Goal: Task Accomplishment & Management: Use online tool/utility

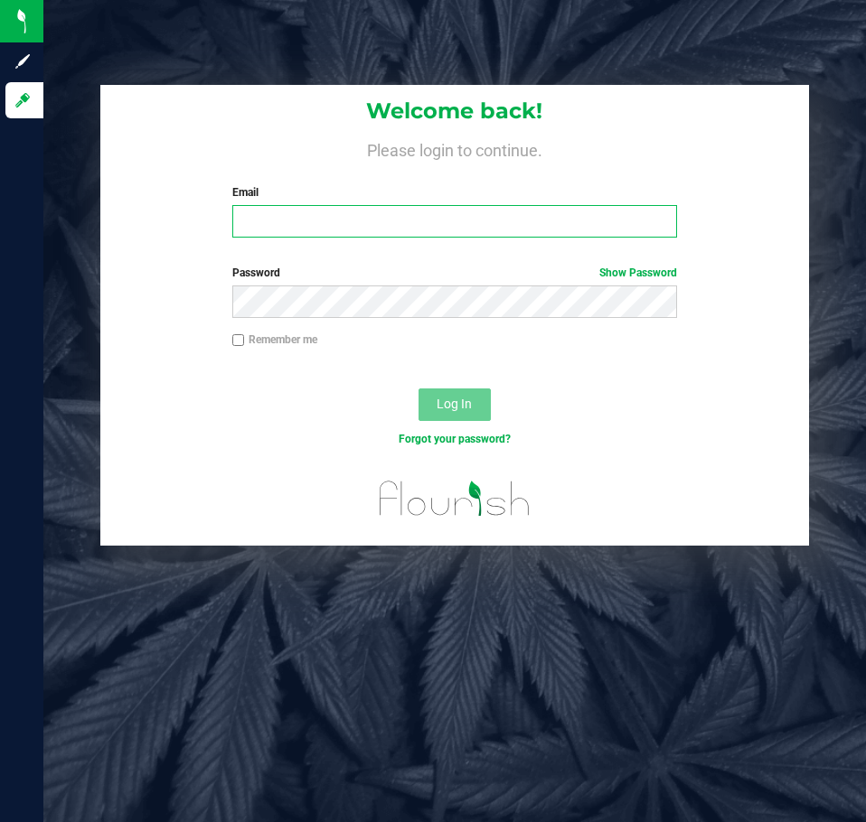
click at [351, 214] on input "Email" at bounding box center [454, 221] width 445 height 33
type input "[EMAIL_ADDRESS][DOMAIN_NAME]"
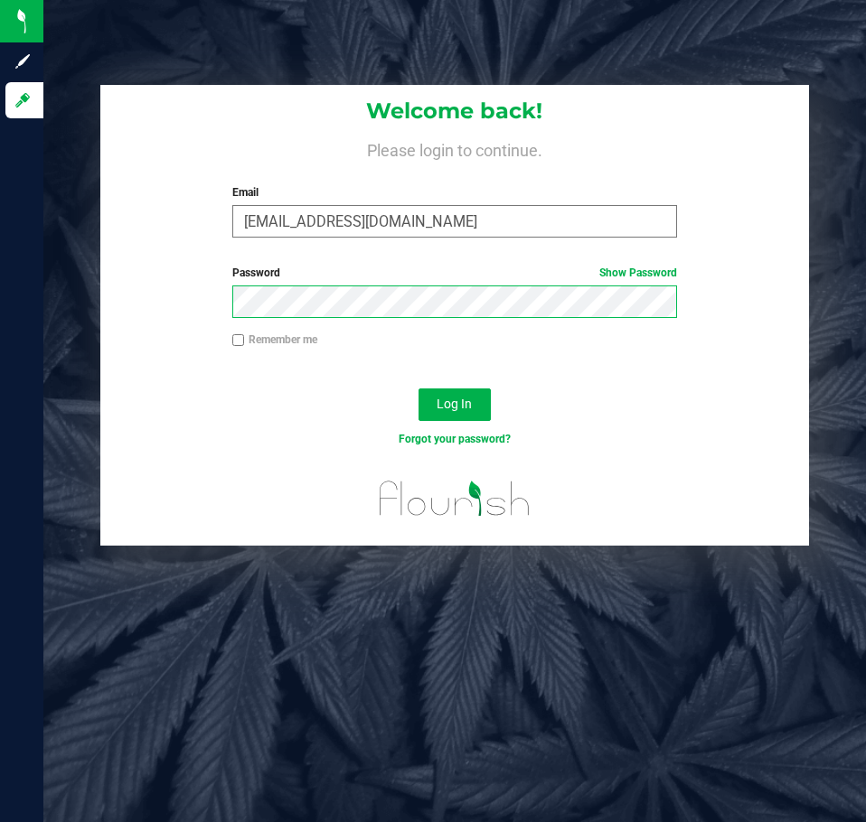
click at [418, 389] on button "Log In" at bounding box center [454, 405] width 72 height 33
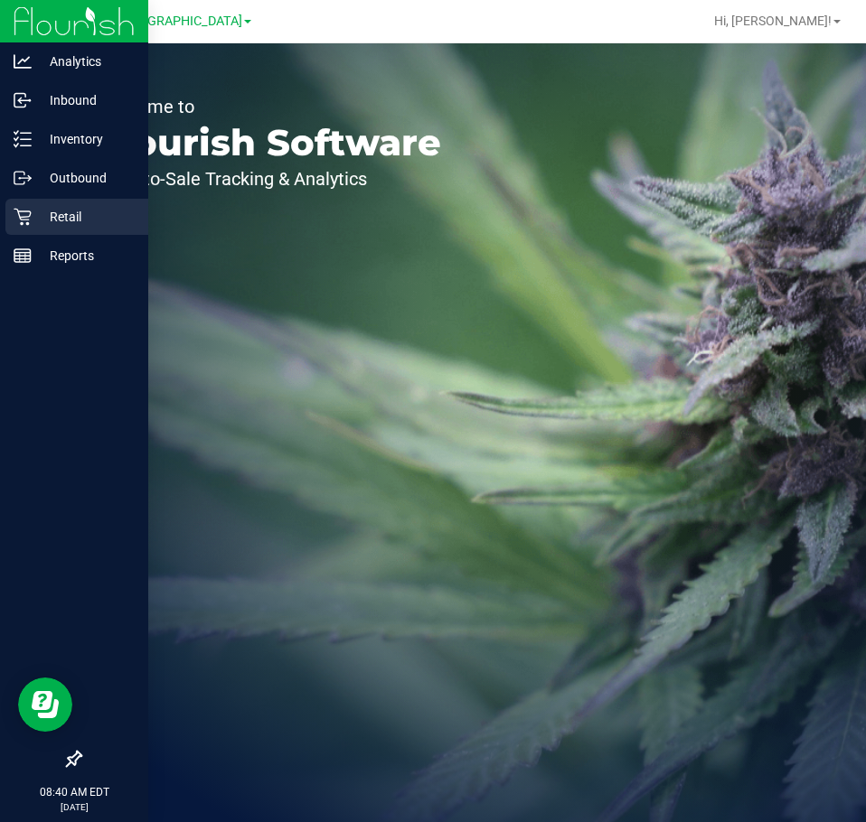
click at [30, 220] on icon at bounding box center [23, 217] width 18 height 18
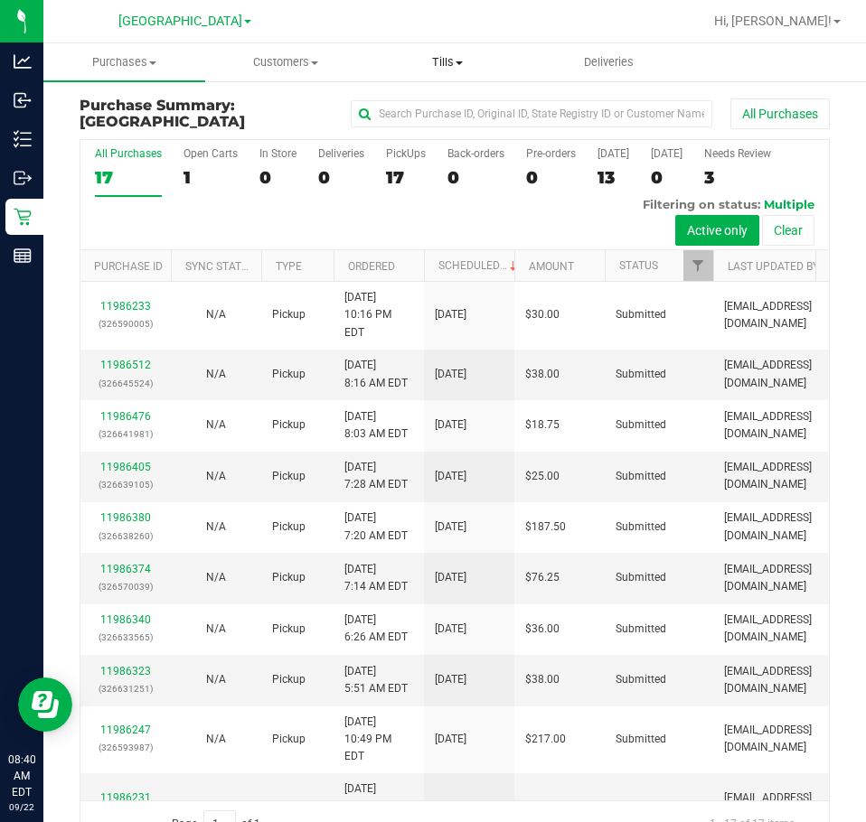
click at [435, 56] on span "Tills" at bounding box center [447, 62] width 160 height 16
click at [412, 110] on span "Manage tills" at bounding box center [427, 108] width 122 height 15
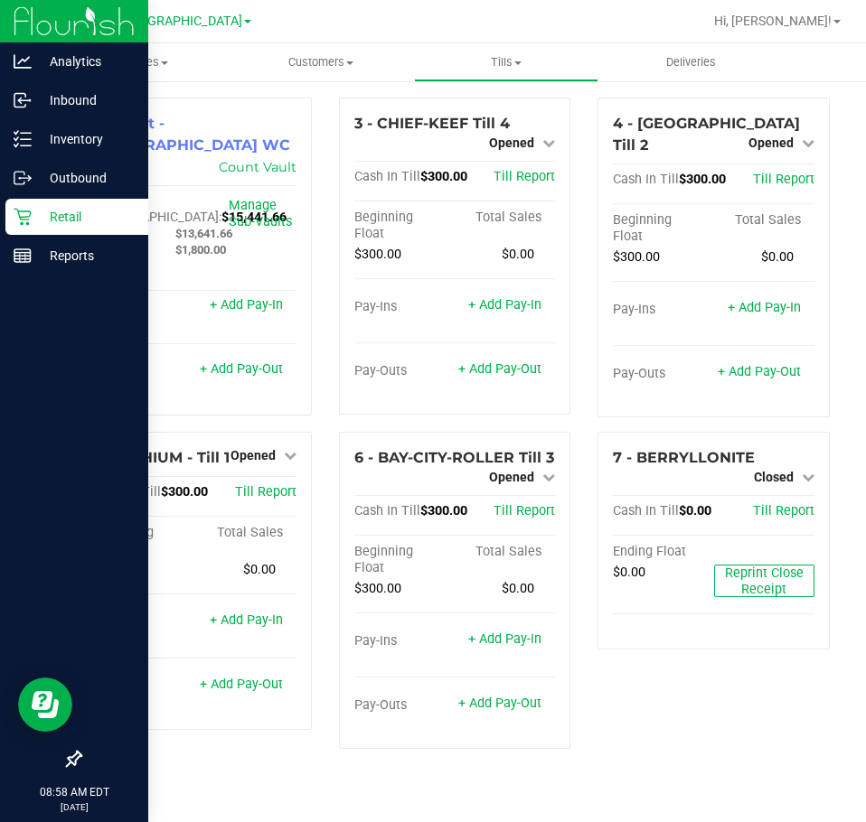
click at [37, 221] on p "Retail" at bounding box center [86, 217] width 108 height 22
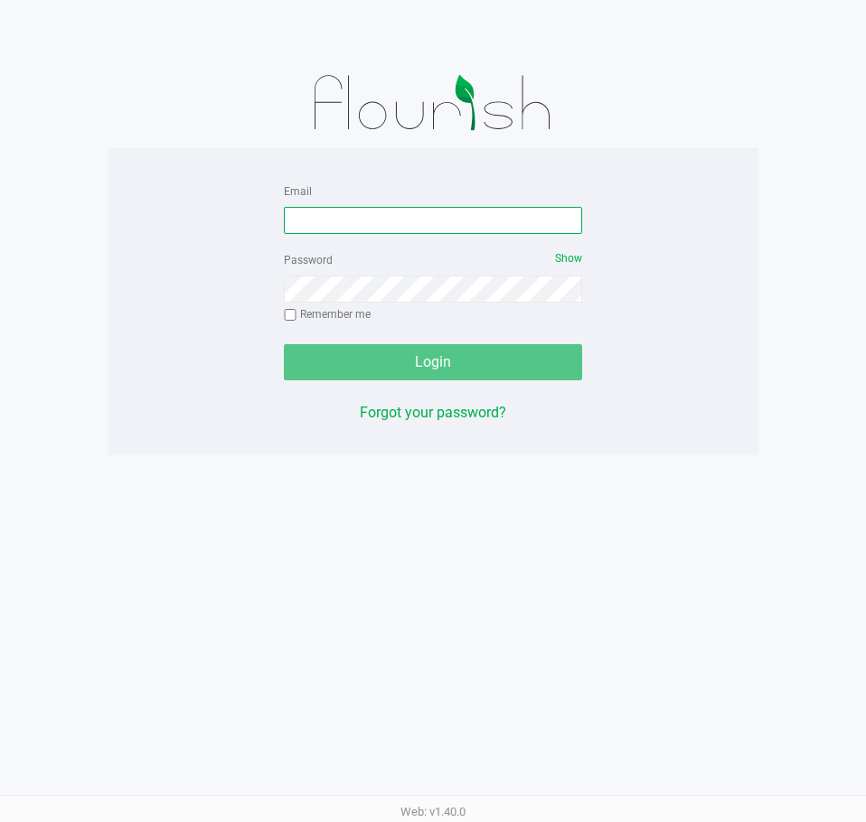
click at [398, 211] on input "Email" at bounding box center [433, 220] width 298 height 27
type input "[EMAIL_ADDRESS][DOMAIN_NAME]"
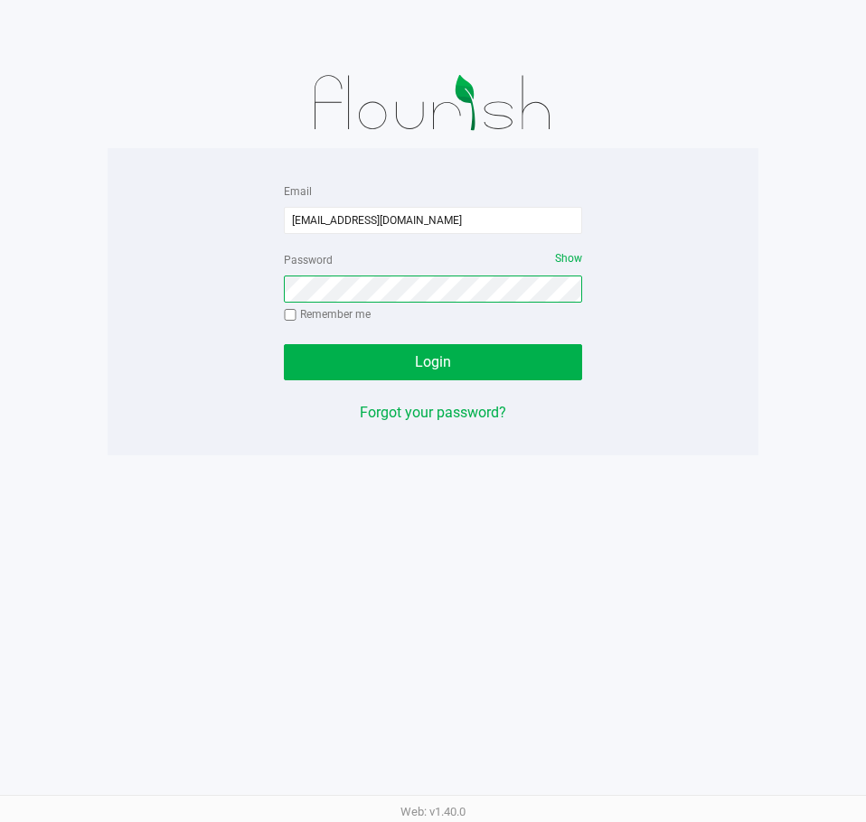
click at [284, 344] on button "Login" at bounding box center [433, 362] width 298 height 36
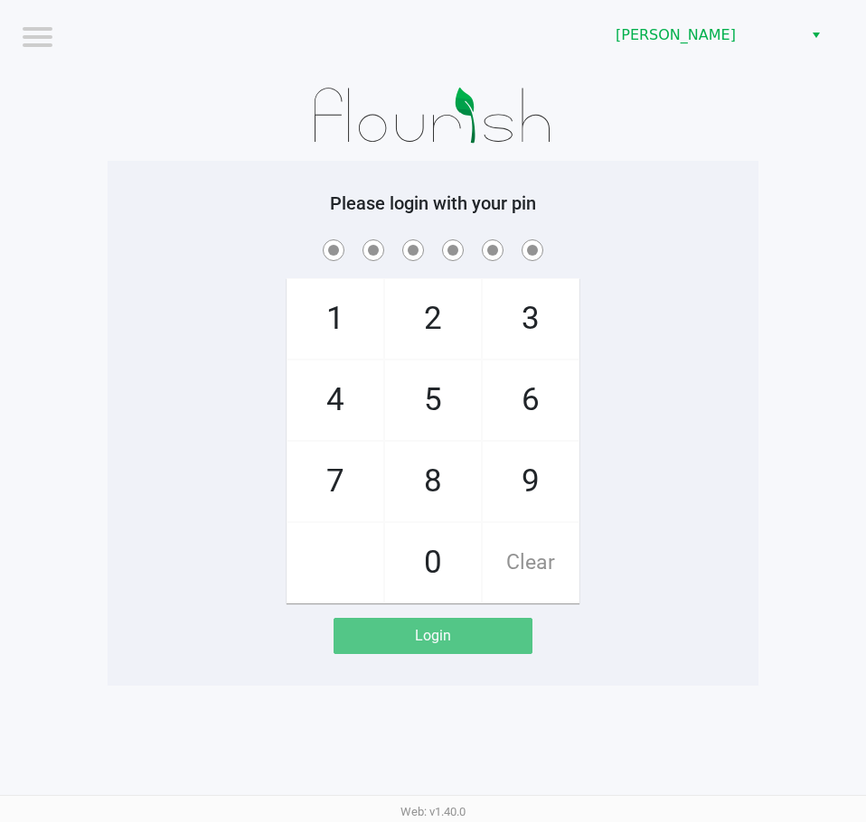
drag, startPoint x: 746, startPoint y: 315, endPoint x: 733, endPoint y: 308, distance: 14.1
click at [741, 312] on div "1 4 7 2 5 8 0 3 6 9 Clear" at bounding box center [433, 420] width 651 height 368
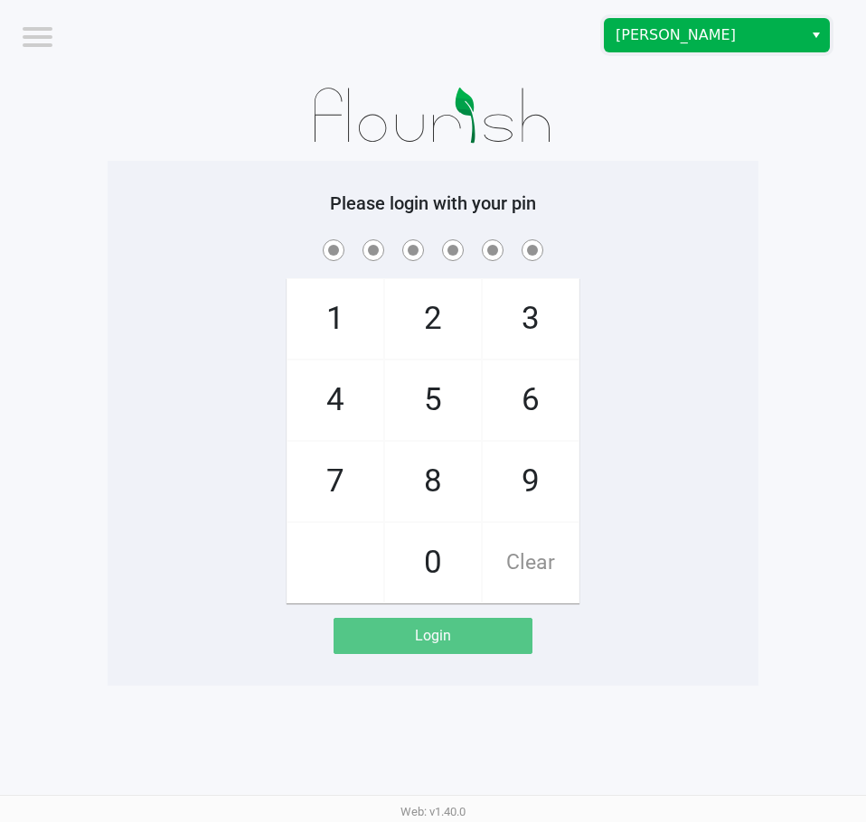
click at [647, 42] on span "Brandon WC" at bounding box center [704, 35] width 176 height 22
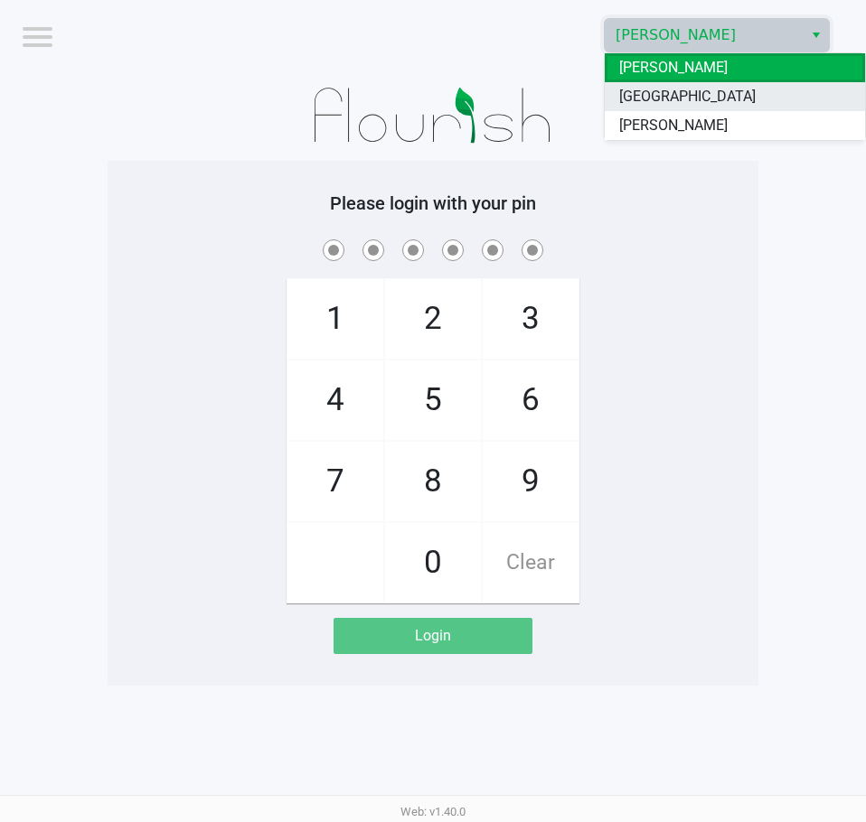
click at [644, 93] on span "[GEOGRAPHIC_DATA]" at bounding box center [687, 97] width 136 height 22
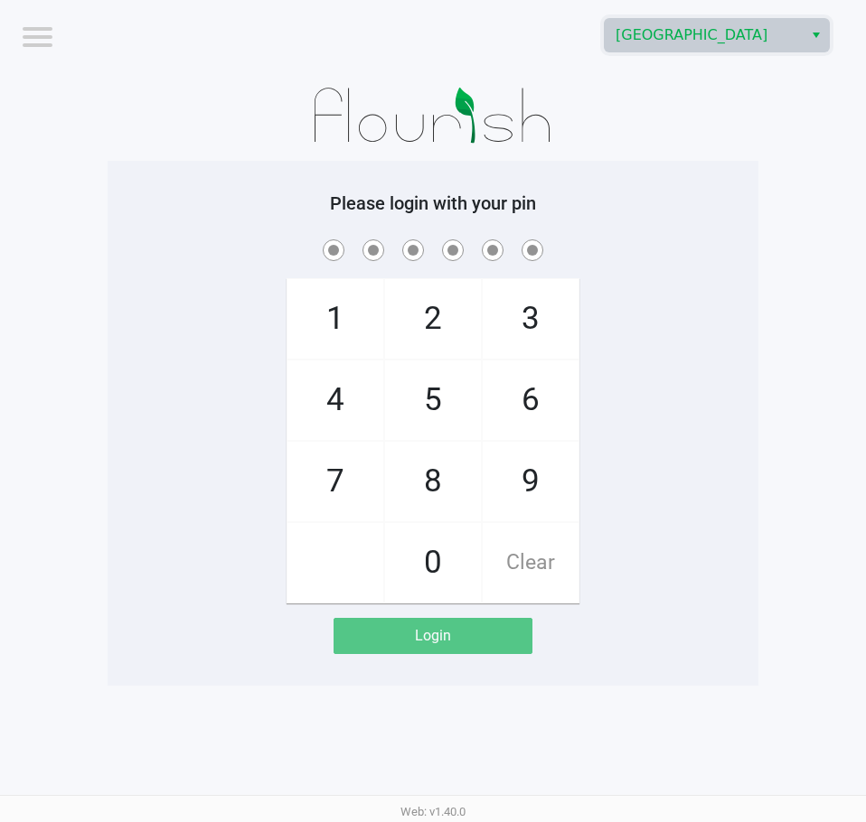
click at [656, 358] on div "1 4 7 2 5 8 0 3 6 9 Clear" at bounding box center [433, 420] width 651 height 368
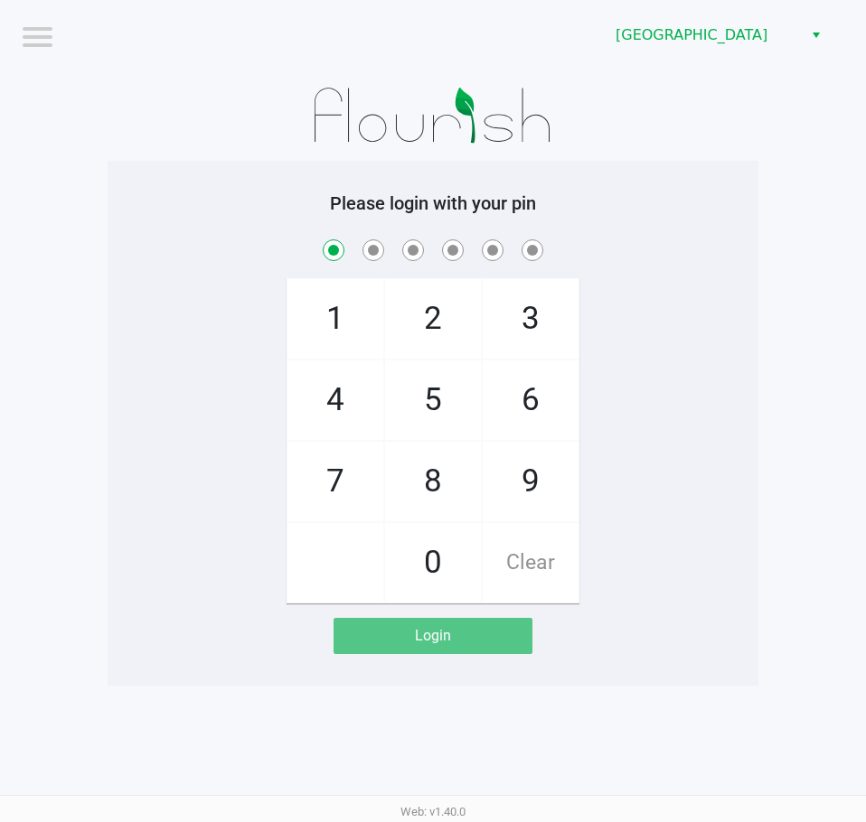
checkbox input "true"
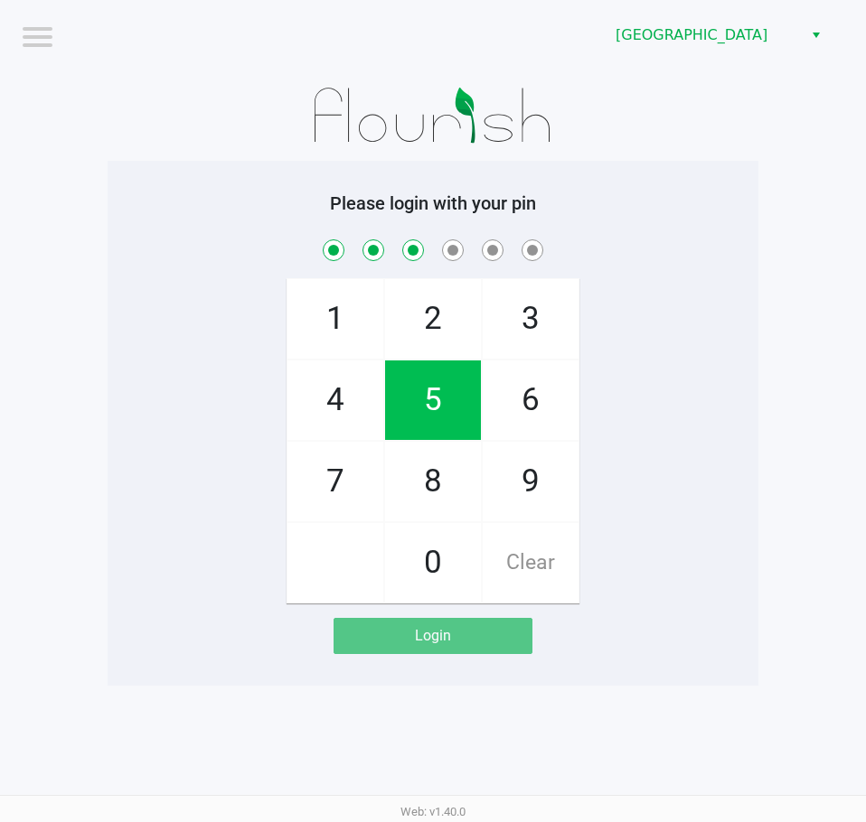
checkbox input "true"
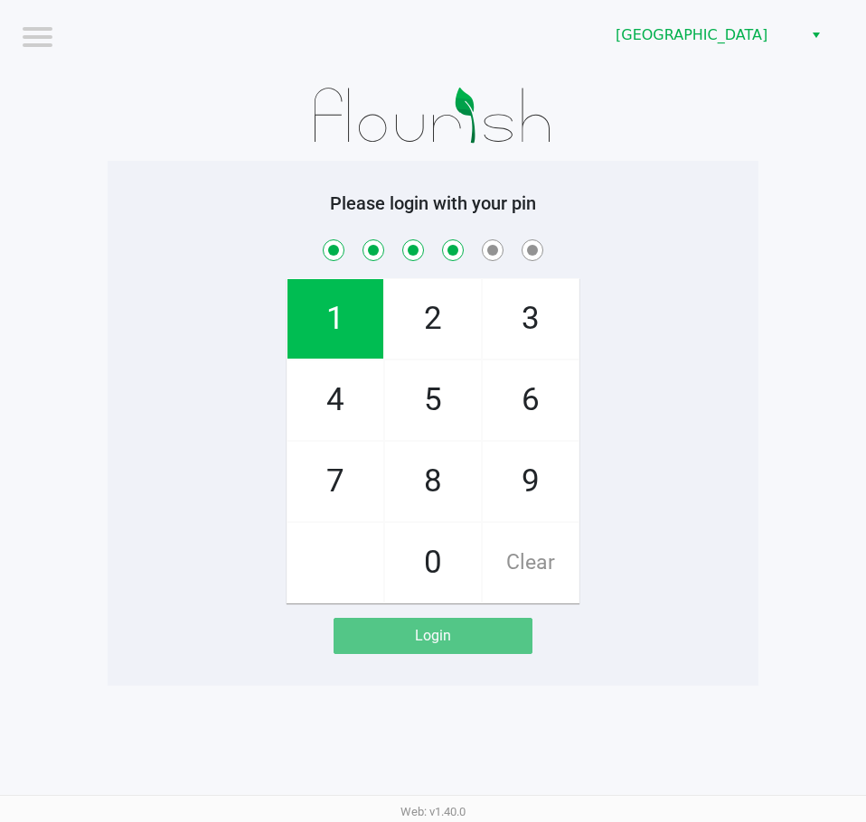
checkbox input "true"
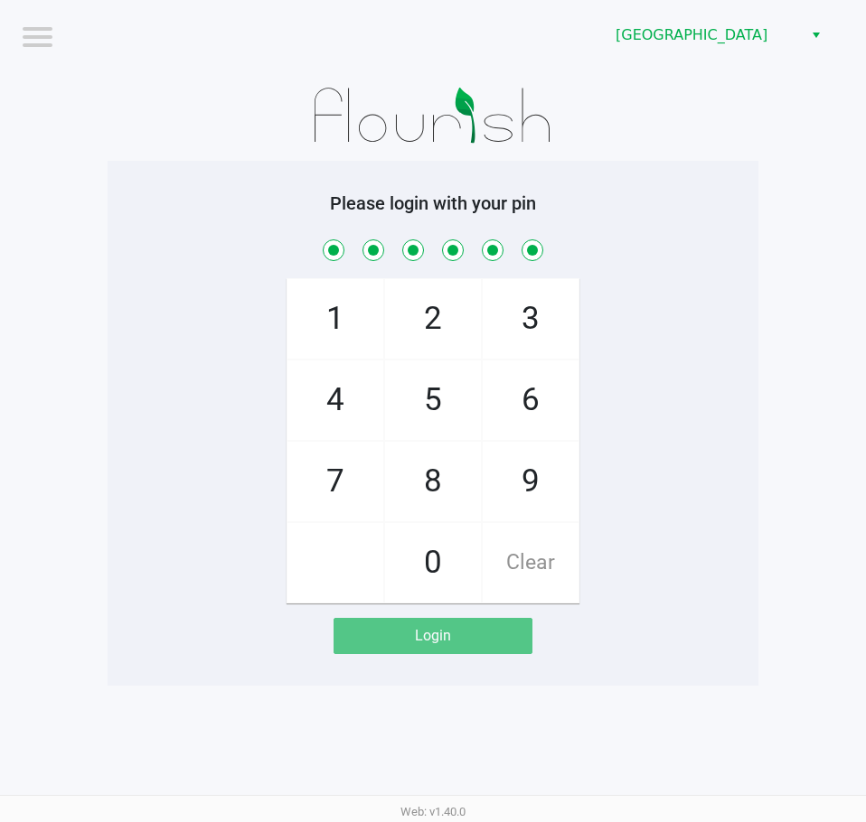
checkbox input "true"
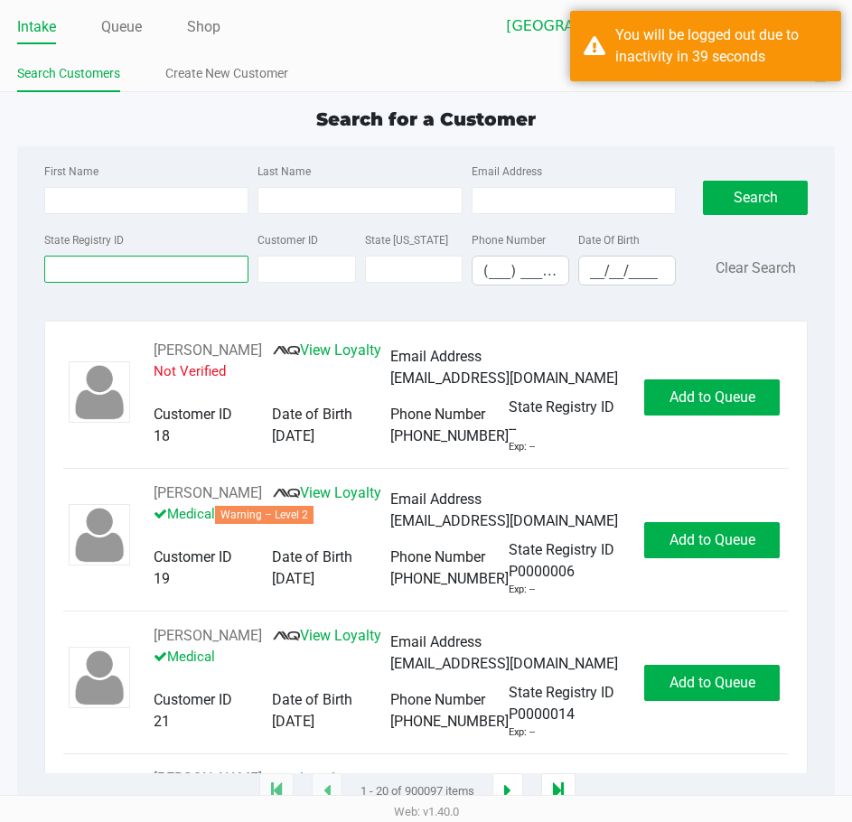
click at [85, 276] on input "State Registry ID" at bounding box center [146, 269] width 204 height 27
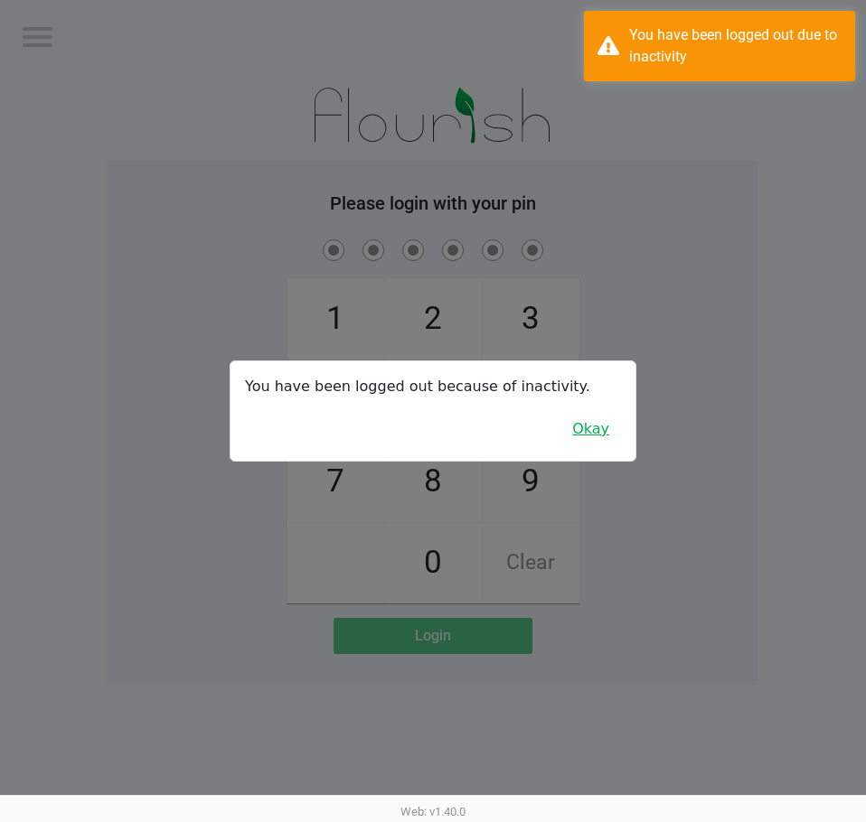
click at [583, 435] on button "Okay" at bounding box center [590, 429] width 61 height 34
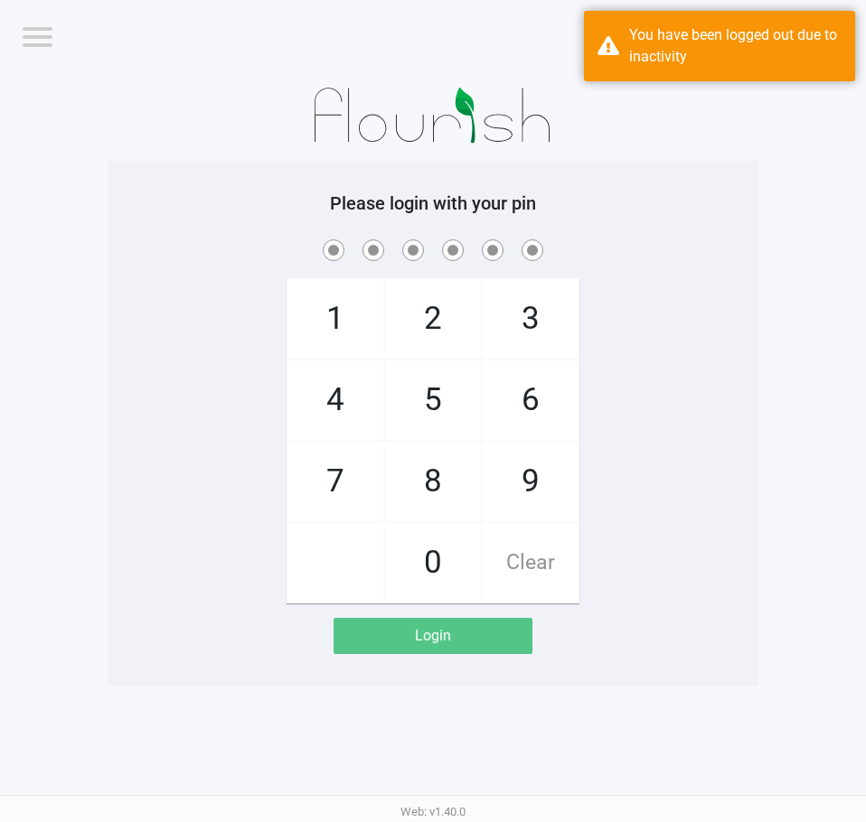
drag, startPoint x: 606, startPoint y: 382, endPoint x: 599, endPoint y: 367, distance: 16.6
click at [606, 381] on div "1 4 7 2 5 8 0 3 6 9 Clear" at bounding box center [433, 420] width 651 height 368
checkbox input "true"
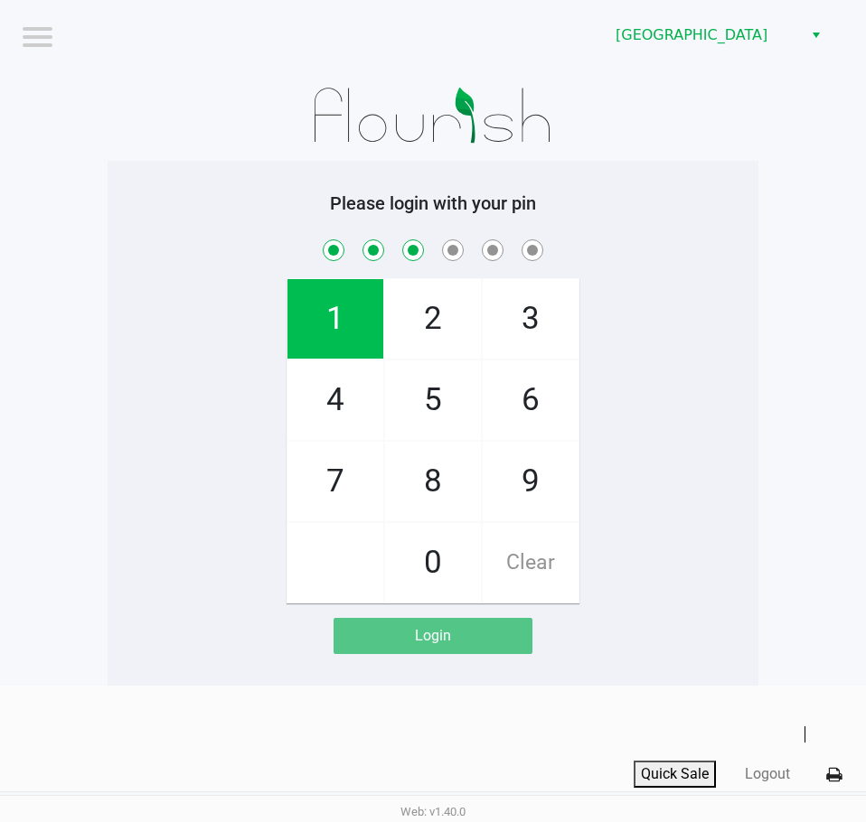
click at [534, 555] on span "Clear" at bounding box center [531, 563] width 96 height 80
drag, startPoint x: 534, startPoint y: 555, endPoint x: 715, endPoint y: 405, distance: 234.9
click at [534, 554] on span "Clear" at bounding box center [531, 563] width 96 height 80
click at [714, 390] on div "1 4 7 2 5 8 0 3 6 9 Clear" at bounding box center [433, 420] width 651 height 368
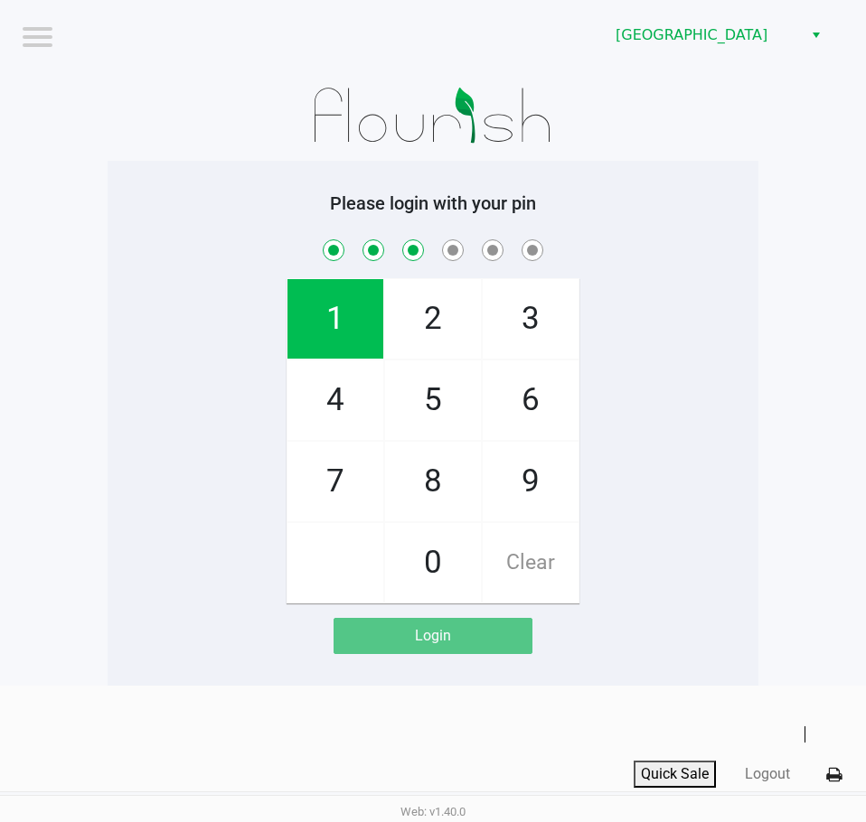
click at [525, 564] on span "Clear" at bounding box center [531, 563] width 96 height 80
drag, startPoint x: 525, startPoint y: 564, endPoint x: 619, endPoint y: 443, distance: 153.3
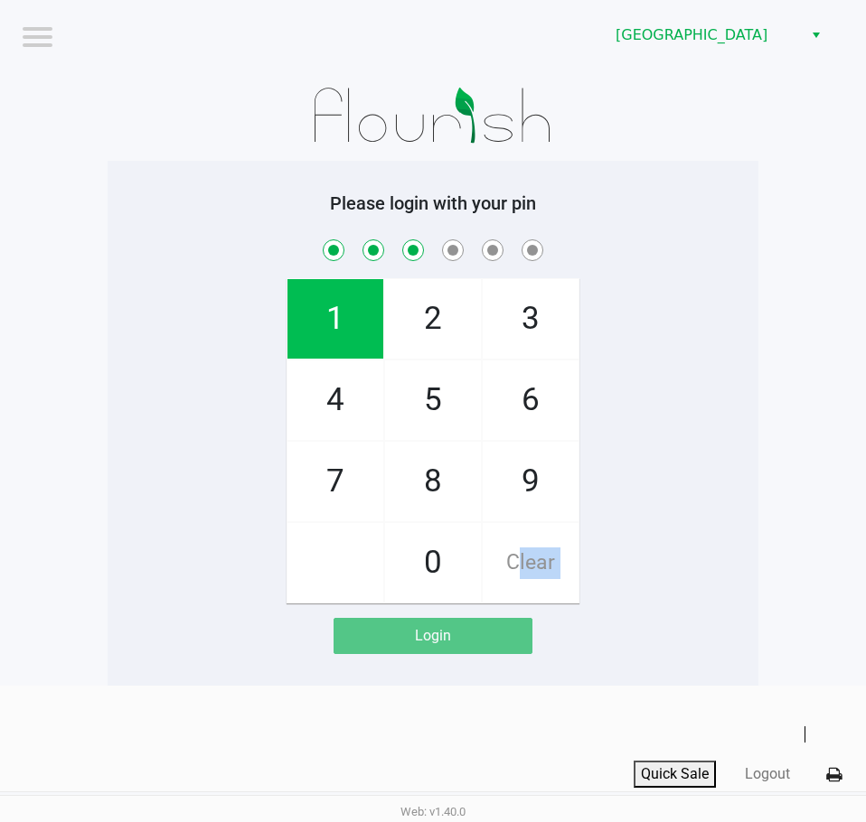
click at [528, 559] on span "Clear" at bounding box center [531, 563] width 96 height 80
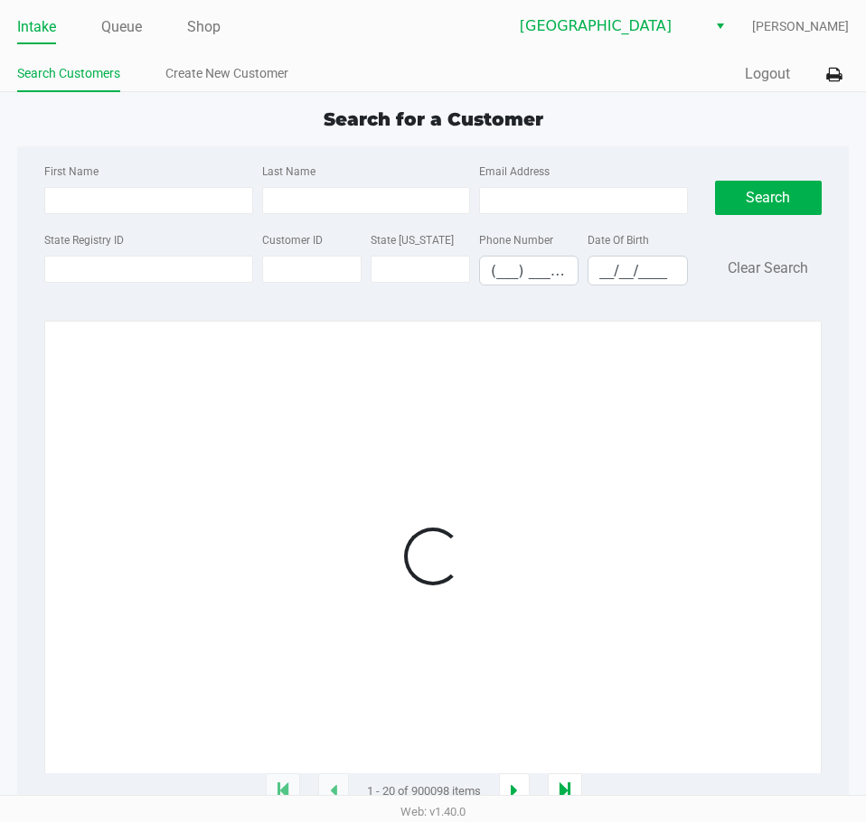
click at [662, 346] on div "Intake Queue Shop Lakeland WC Lisette Ramos Search Customers Create New Custome…" at bounding box center [433, 411] width 866 height 822
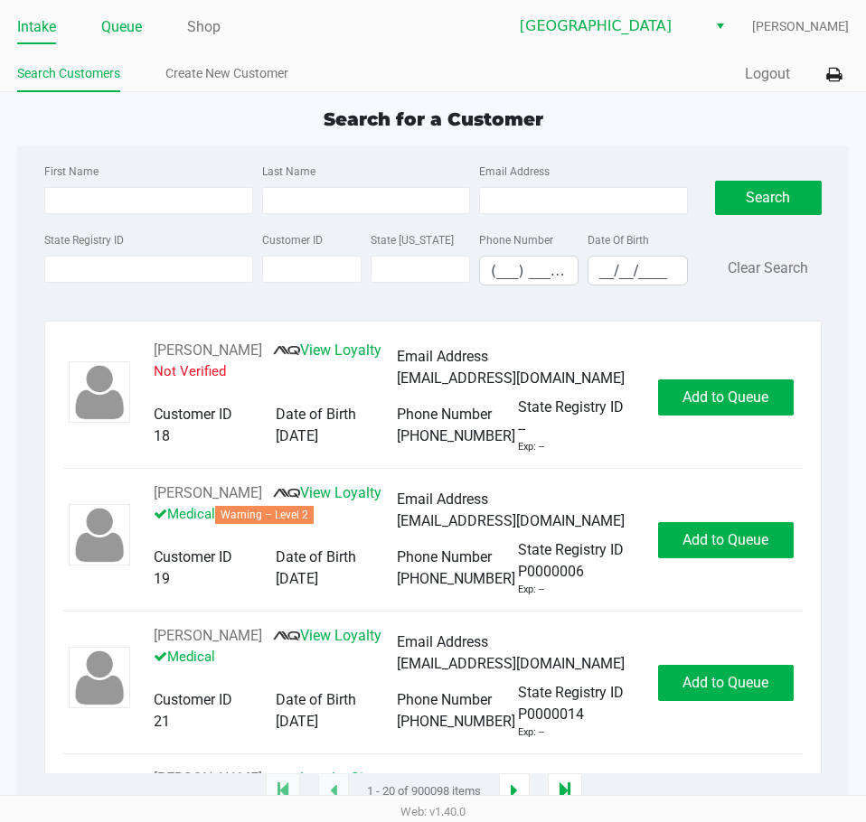
drag, startPoint x: 127, startPoint y: 27, endPoint x: 129, endPoint y: 47, distance: 20.0
click at [129, 25] on link "Queue" at bounding box center [121, 26] width 41 height 25
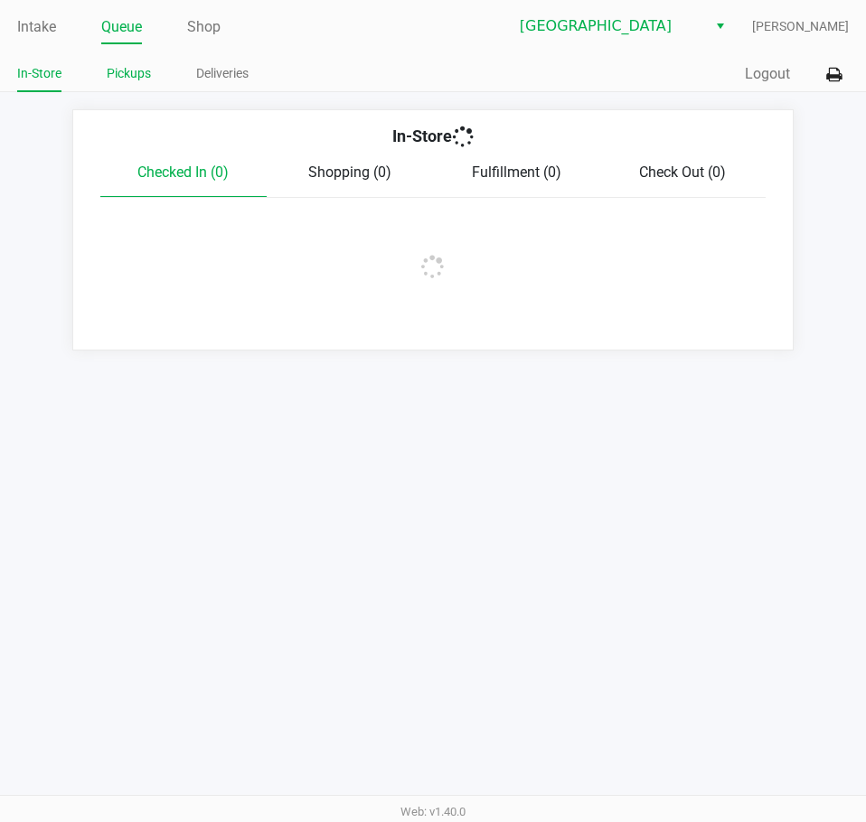
click at [114, 77] on link "Pickups" at bounding box center [129, 73] width 44 height 23
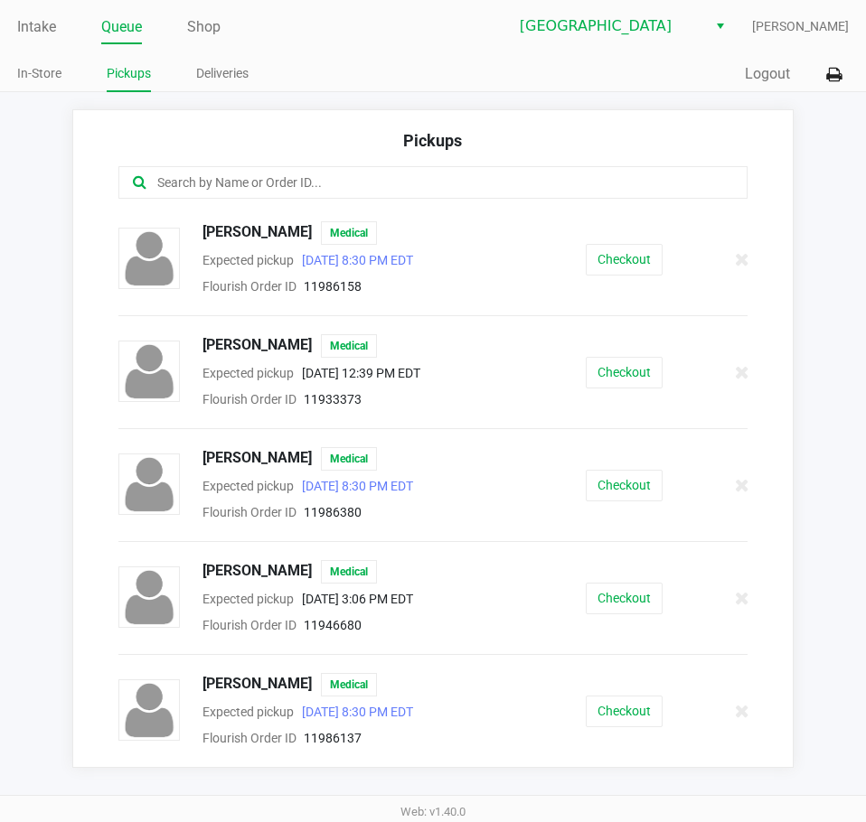
click at [268, 180] on input "text" at bounding box center [425, 183] width 540 height 21
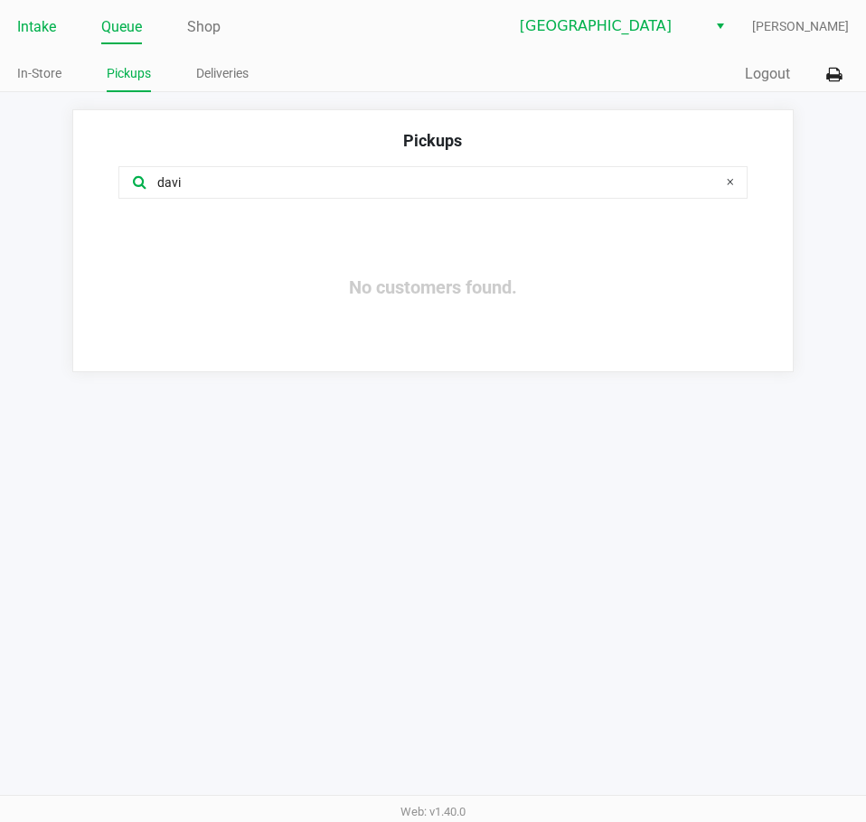
type input "davi"
click at [33, 22] on link "Intake" at bounding box center [36, 26] width 39 height 25
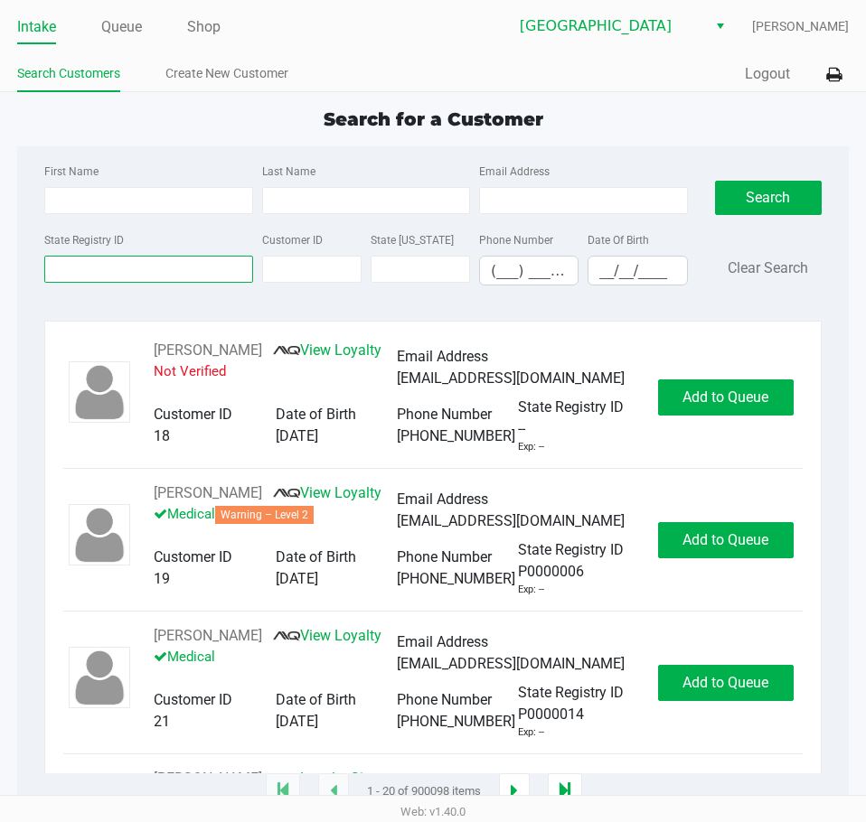
click at [99, 272] on input "State Registry ID" at bounding box center [148, 269] width 208 height 27
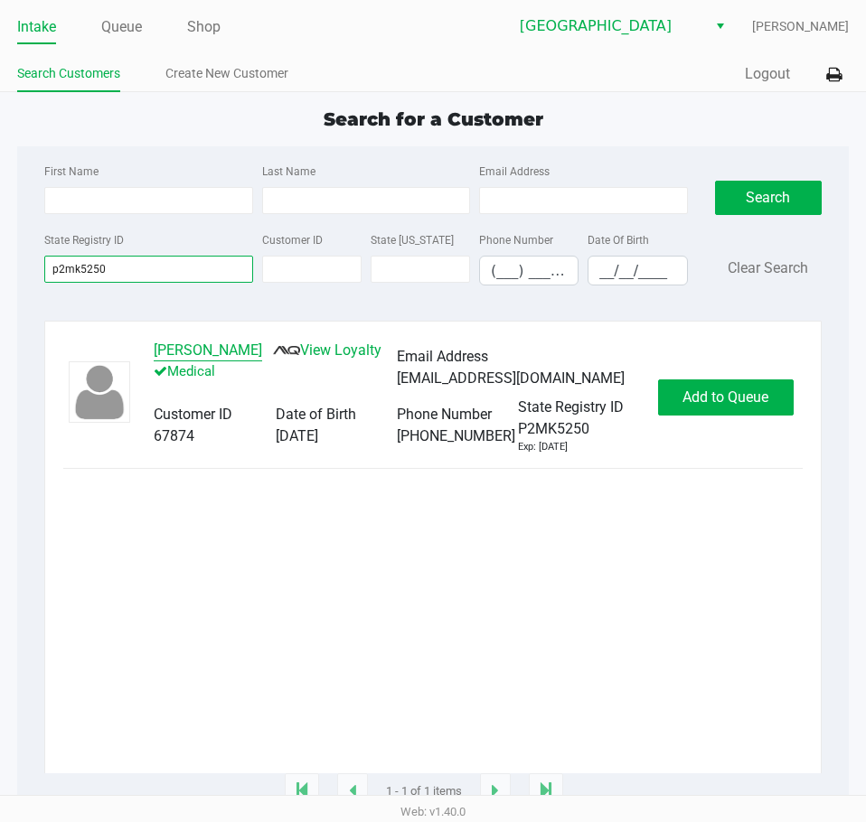
type input "p2mk5250"
click at [218, 359] on button "DAVID PALUMBO" at bounding box center [208, 351] width 108 height 22
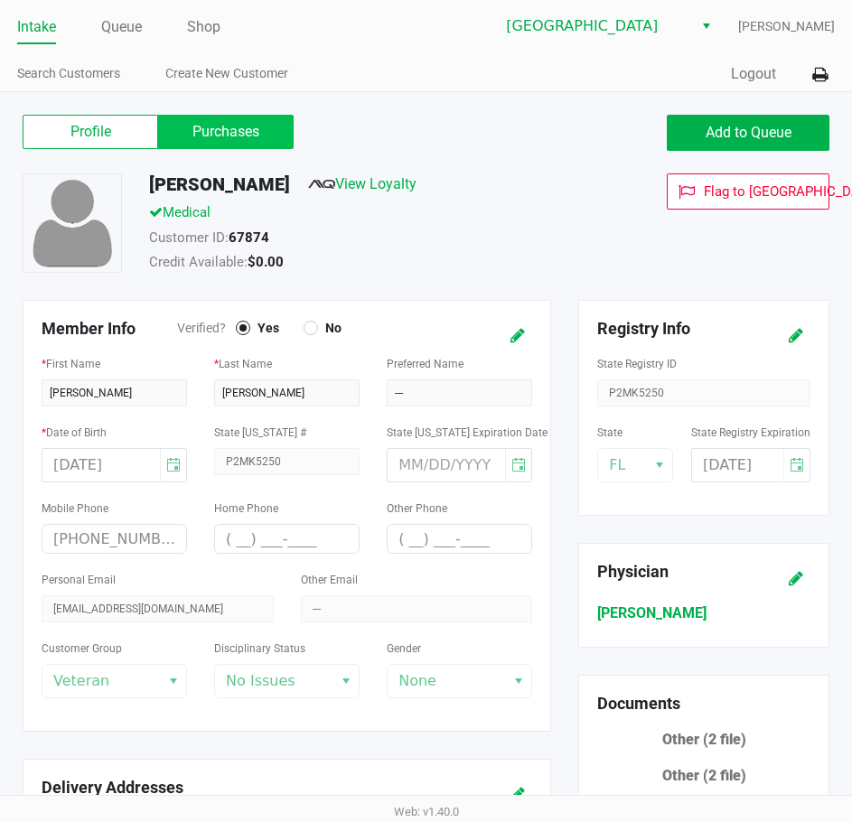
click at [224, 133] on label "Purchases" at bounding box center [226, 132] width 136 height 34
click at [0, 0] on 1 "Purchases" at bounding box center [0, 0] width 0 height 0
